Goal: Task Accomplishment & Management: Manage account settings

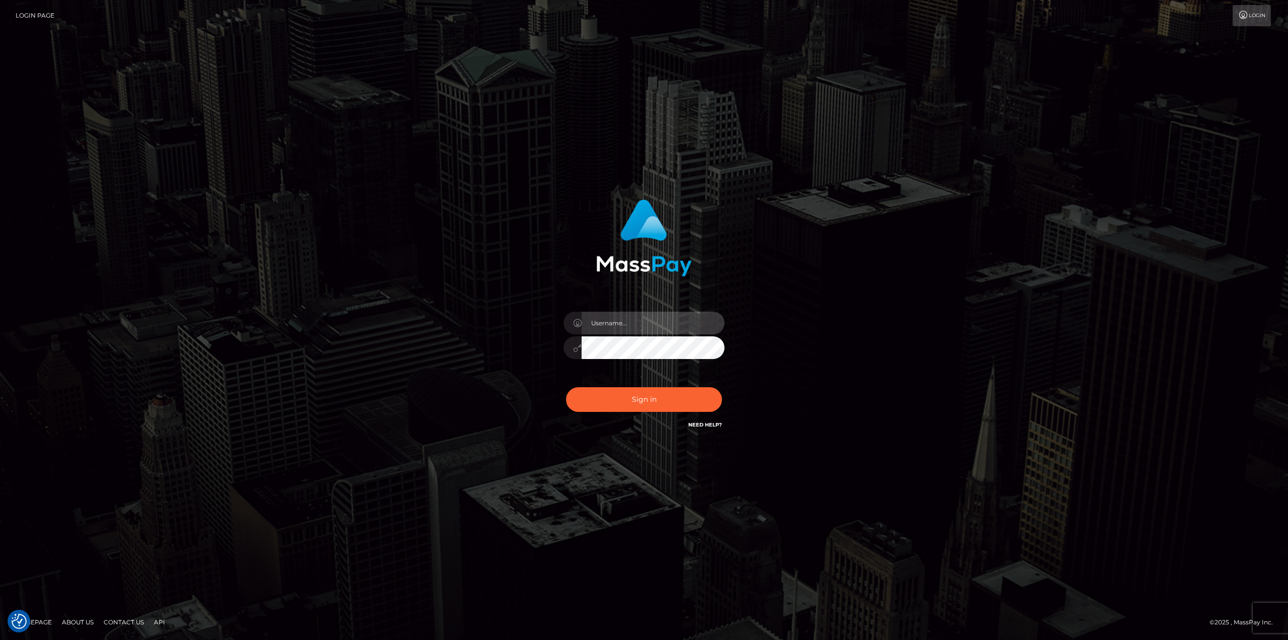
click at [629, 325] on input "text" at bounding box center [653, 323] width 143 height 23
type input "Ahmed"
click at [566, 387] on button "Sign in" at bounding box center [644, 399] width 156 height 25
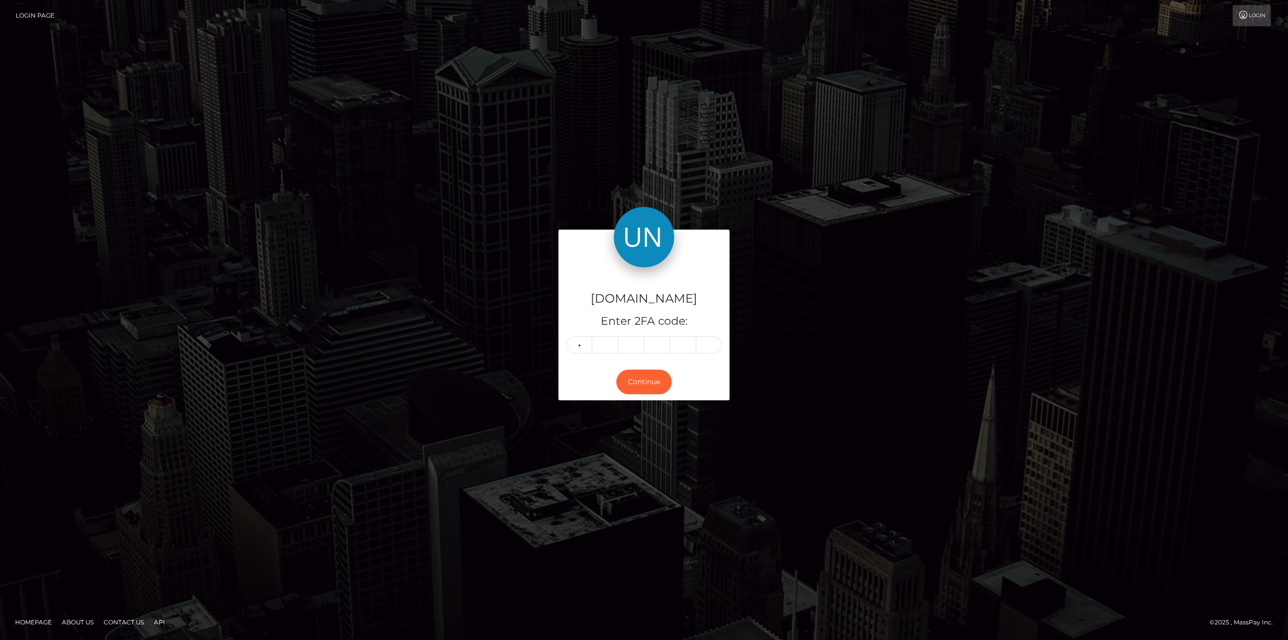
type input "8"
type input "6"
type input "0"
type input "1"
type input "9"
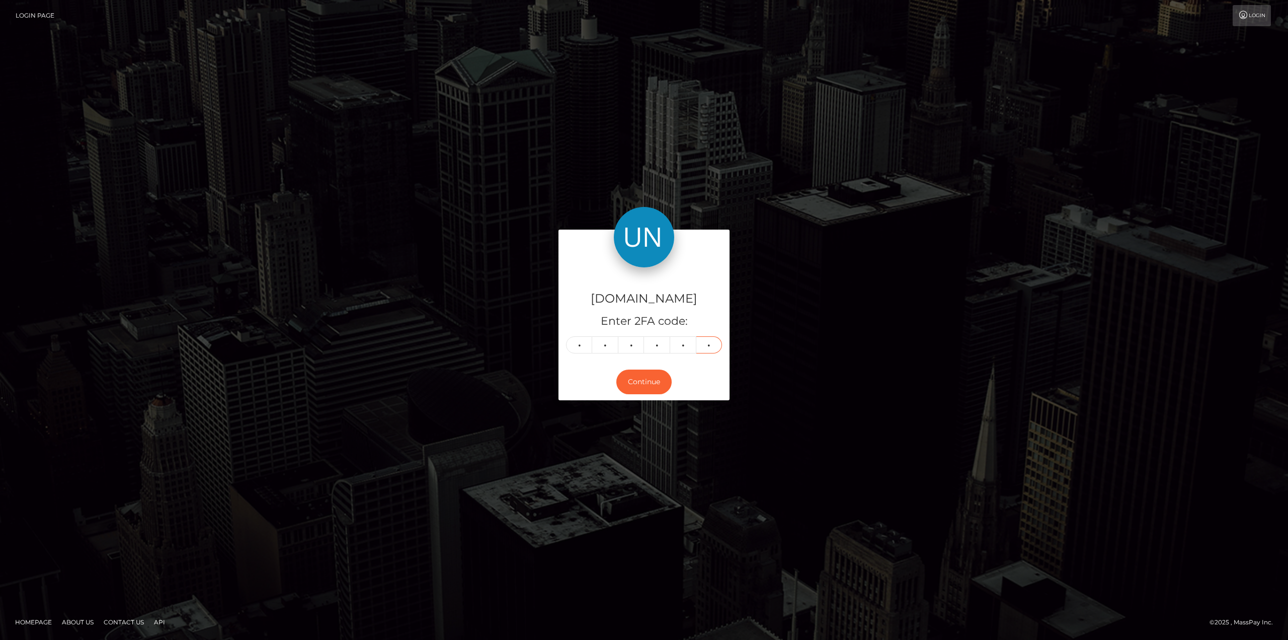
type input "1"
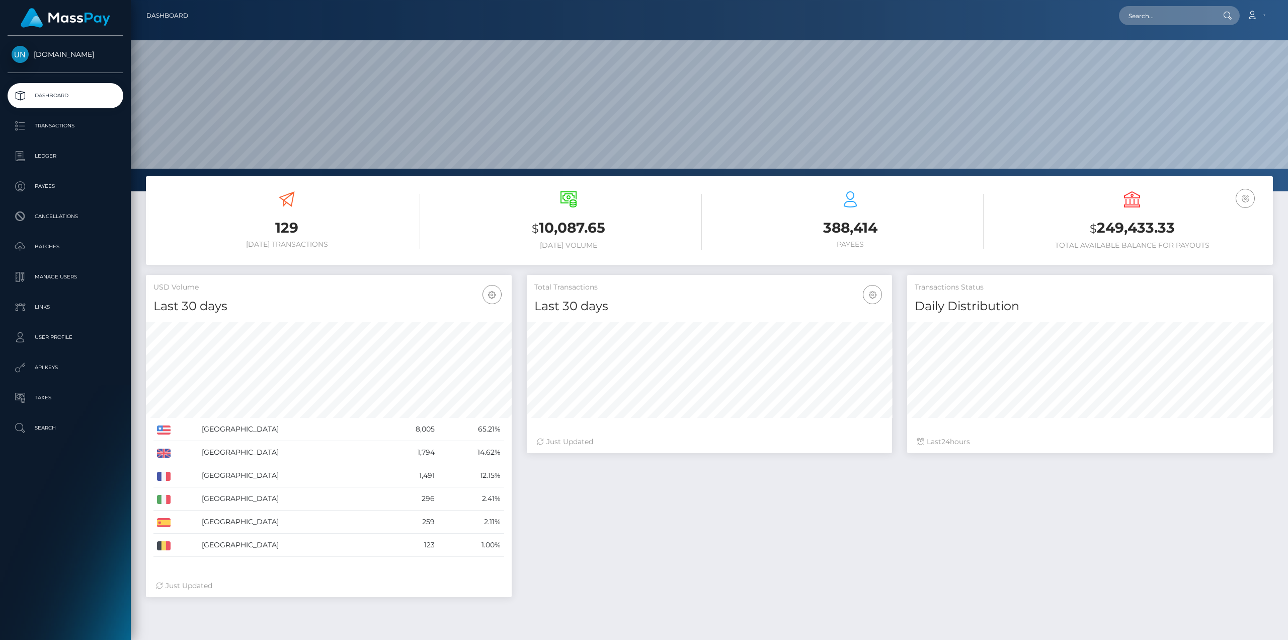
scroll to position [179, 365]
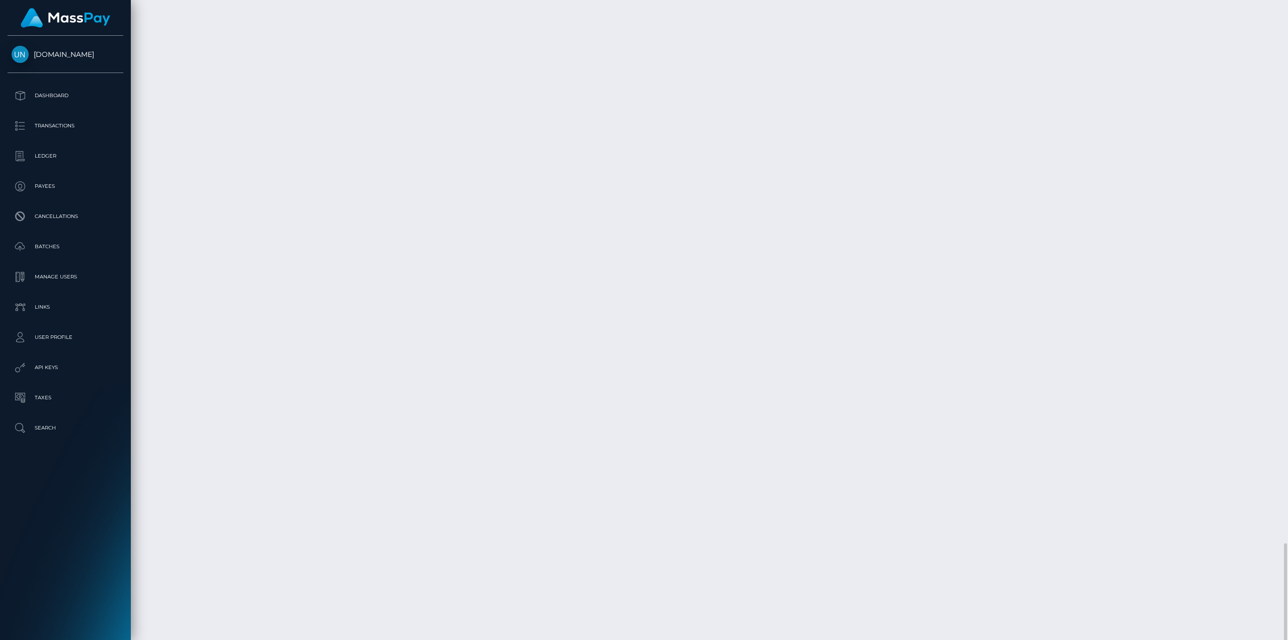
scroll to position [1972, 0]
